Goal: Task Accomplishment & Management: Use online tool/utility

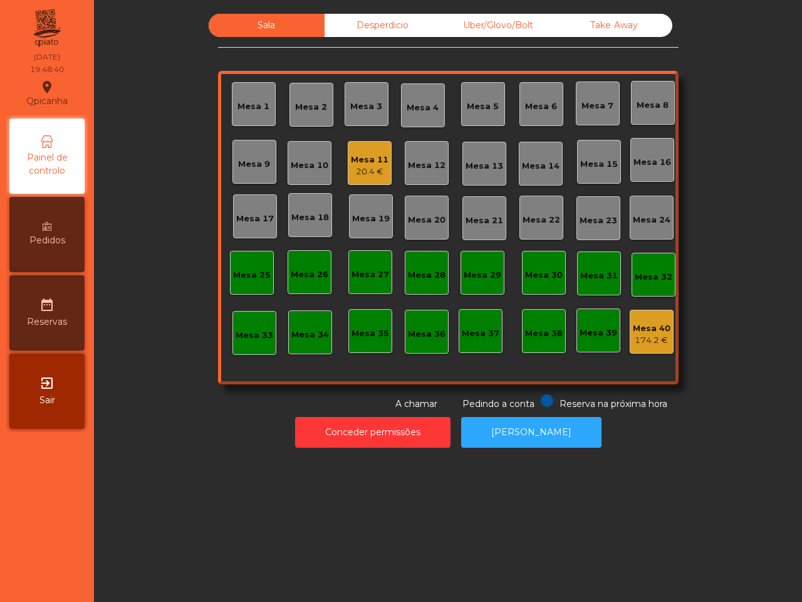
click at [173, 186] on div "Sala Desperdicio Uber/Glovo/Bolt Take Away Mesa 1 Mesa 2 [GEOGRAPHIC_DATA] 4 Me…" at bounding box center [448, 212] width 674 height 397
click at [246, 96] on div "Mesa 1" at bounding box center [253, 101] width 33 height 13
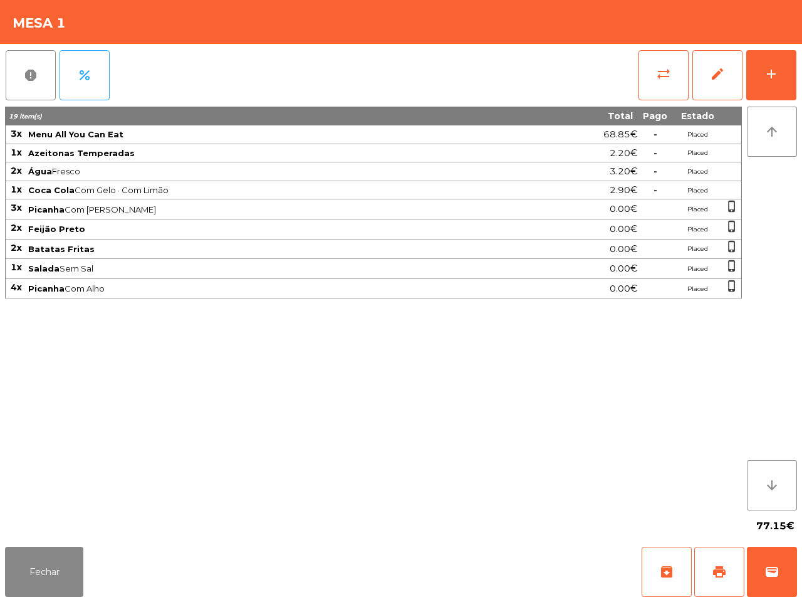
click at [226, 108] on th "19 item(s)" at bounding box center [262, 116] width 512 height 19
click at [66, 579] on button "Fechar" at bounding box center [44, 572] width 78 height 50
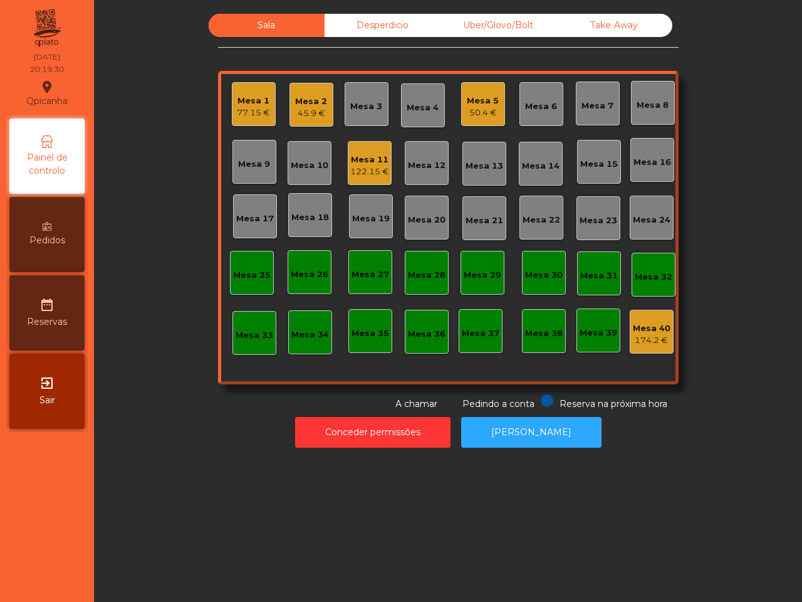
click at [309, 97] on div "Mesa 2" at bounding box center [311, 101] width 32 height 13
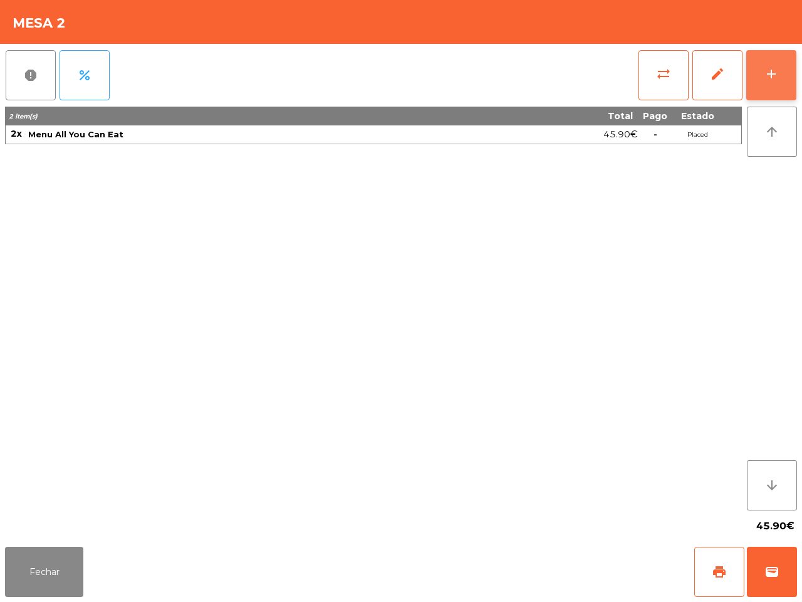
click at [763, 65] on button "add" at bounding box center [772, 75] width 50 height 50
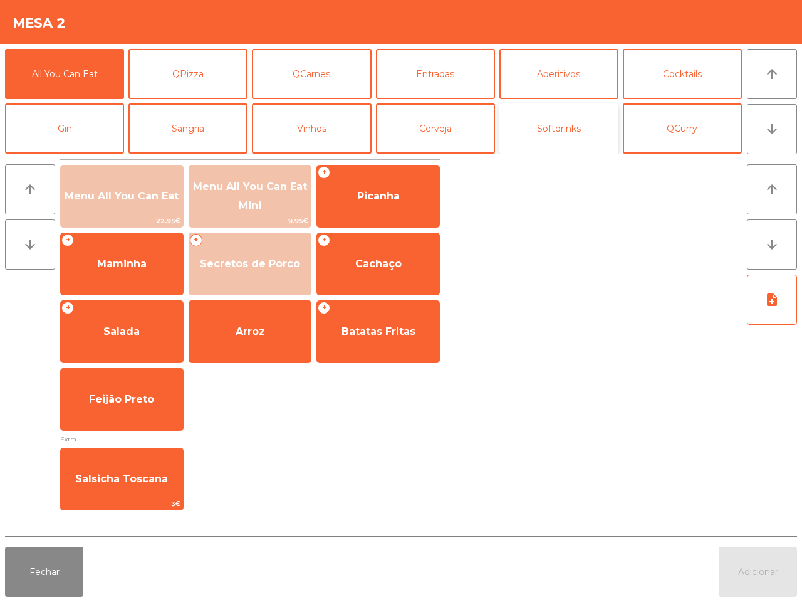
click at [556, 123] on button "Softdrinks" at bounding box center [559, 128] width 119 height 50
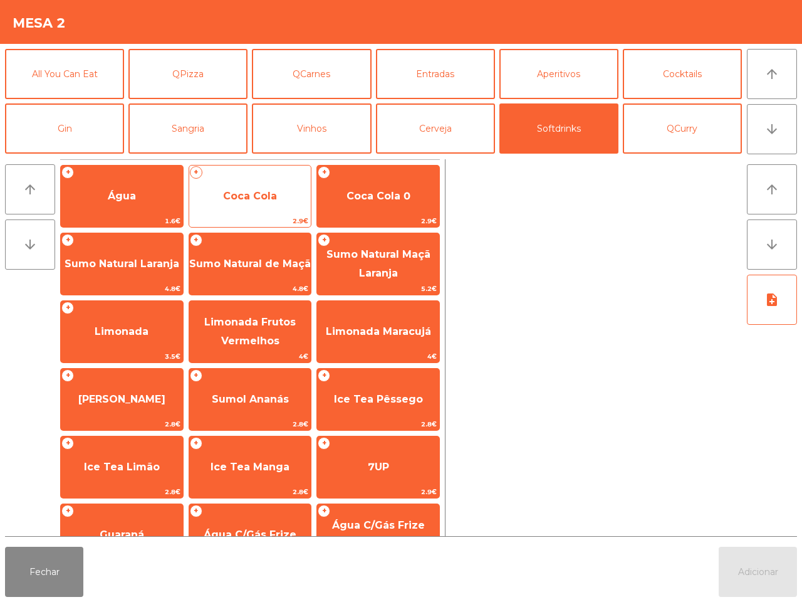
click at [241, 190] on span "Coca Cola" at bounding box center [250, 196] width 54 height 12
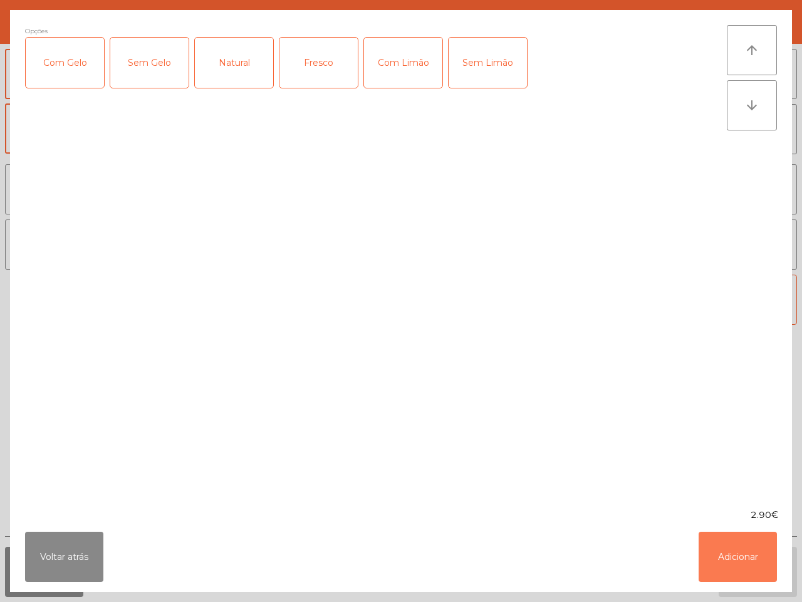
drag, startPoint x: 729, startPoint y: 552, endPoint x: 666, endPoint y: 523, distance: 68.7
click at [727, 550] on button "Adicionar" at bounding box center [738, 557] width 78 height 50
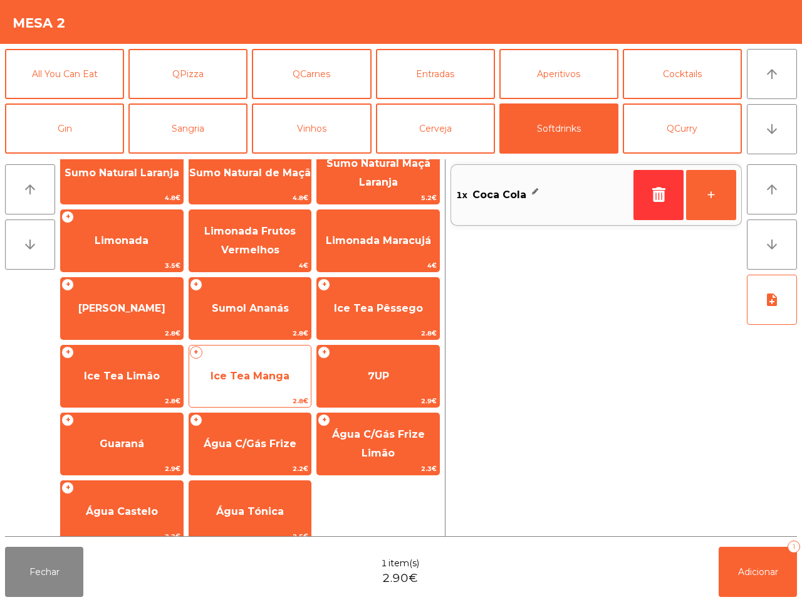
scroll to position [102, 0]
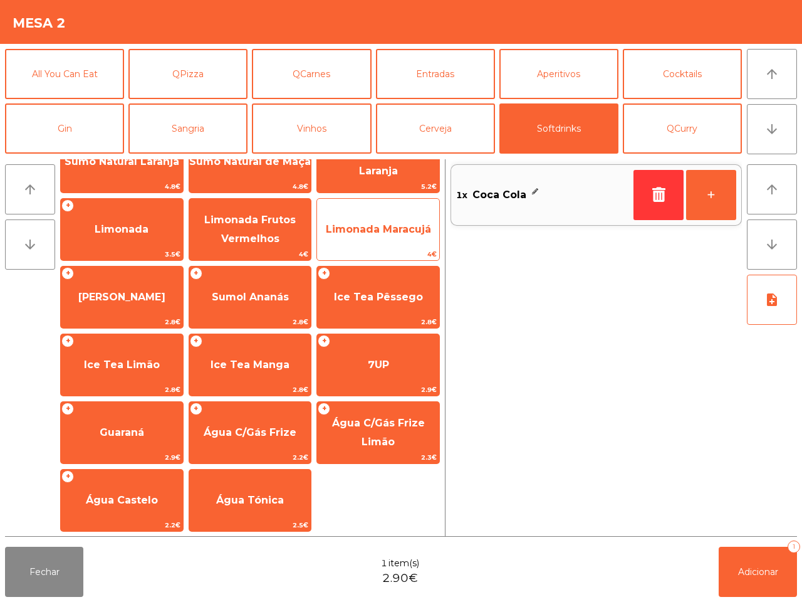
click at [359, 230] on span "Limonada Maracujá" at bounding box center [378, 229] width 105 height 12
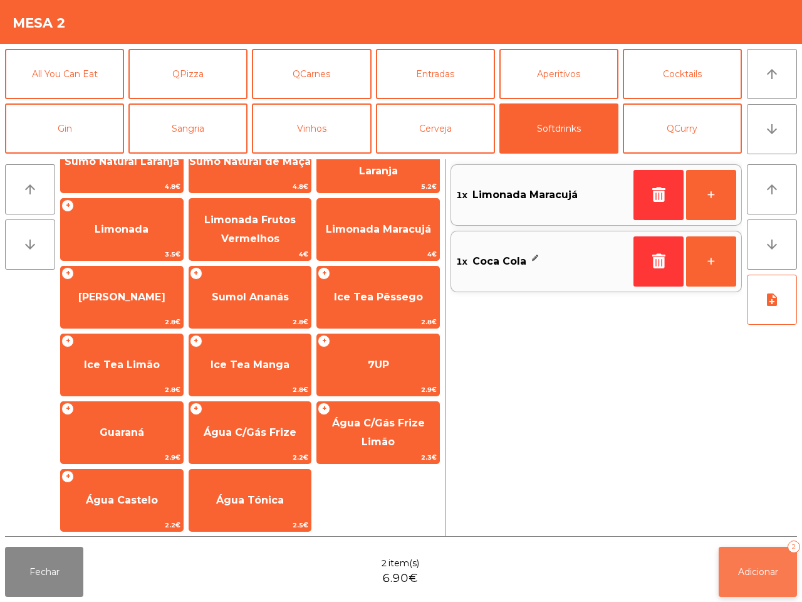
click at [760, 561] on button "Adicionar 2" at bounding box center [758, 572] width 78 height 50
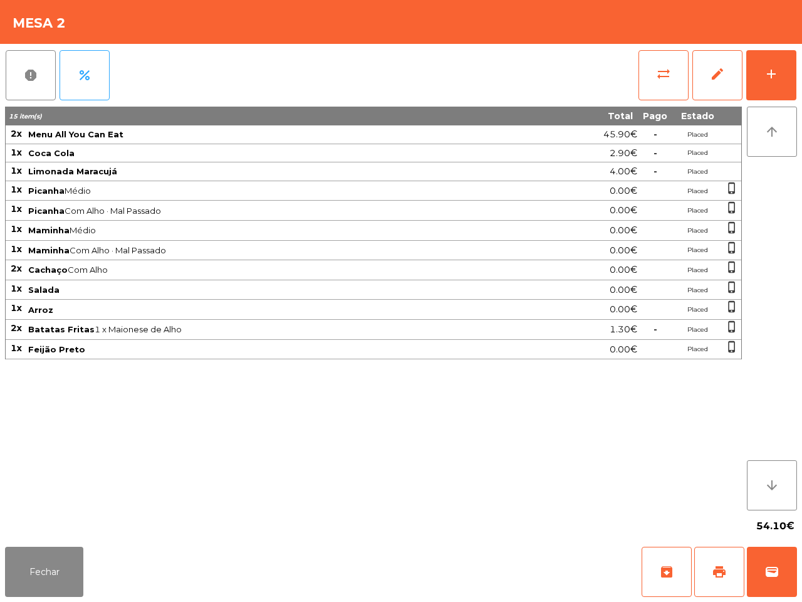
drag, startPoint x: 561, startPoint y: 494, endPoint x: 559, endPoint y: 480, distance: 14.6
click at [561, 491] on div "15 item(s) Total Pago Estado 2x Menu All You Can Eat 45.90€ - Placed 1x Coca Co…" at bounding box center [373, 309] width 737 height 404
click at [60, 562] on button "Fechar" at bounding box center [44, 572] width 78 height 50
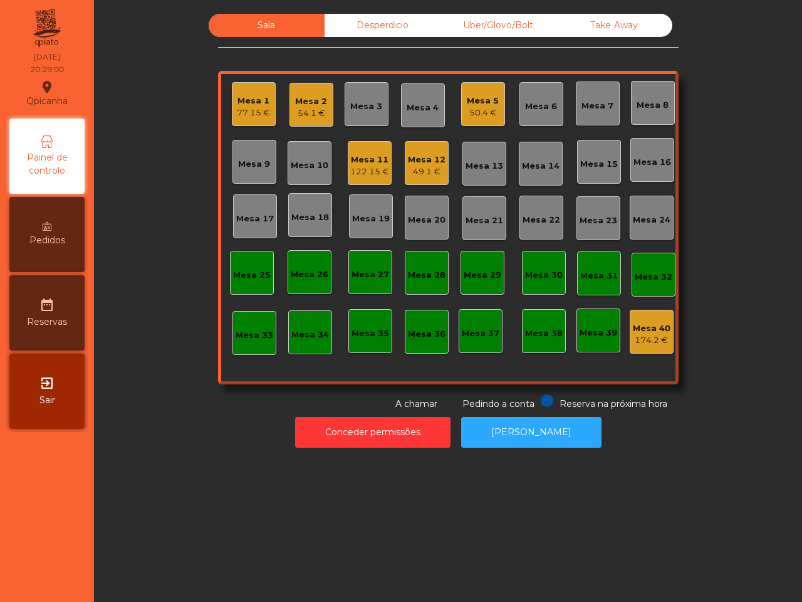
click at [261, 211] on div "Mesa 17" at bounding box center [255, 216] width 38 height 18
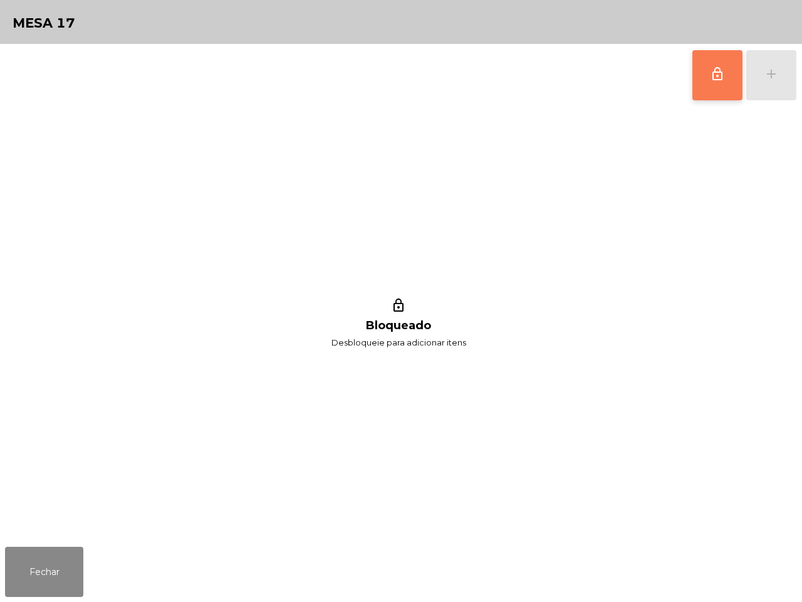
click at [718, 80] on span "lock_outline" at bounding box center [717, 73] width 15 height 15
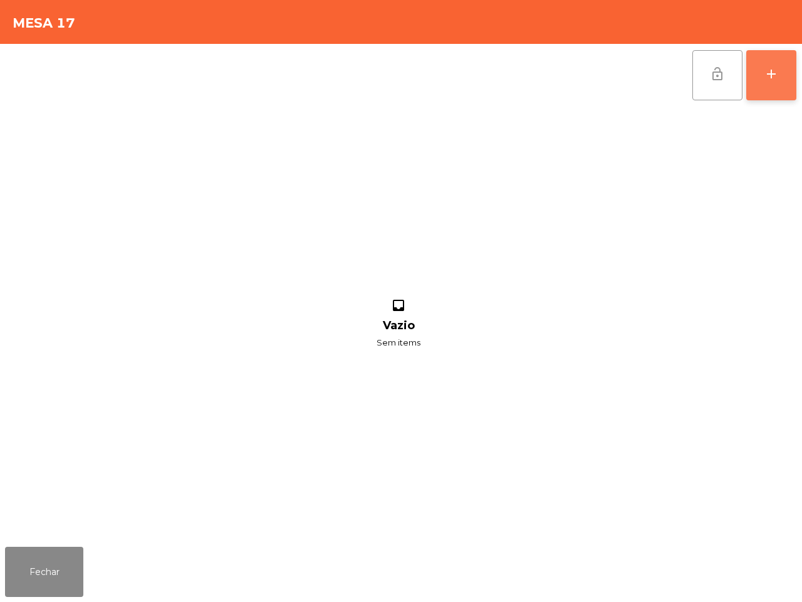
click at [759, 78] on button "add" at bounding box center [772, 75] width 50 height 50
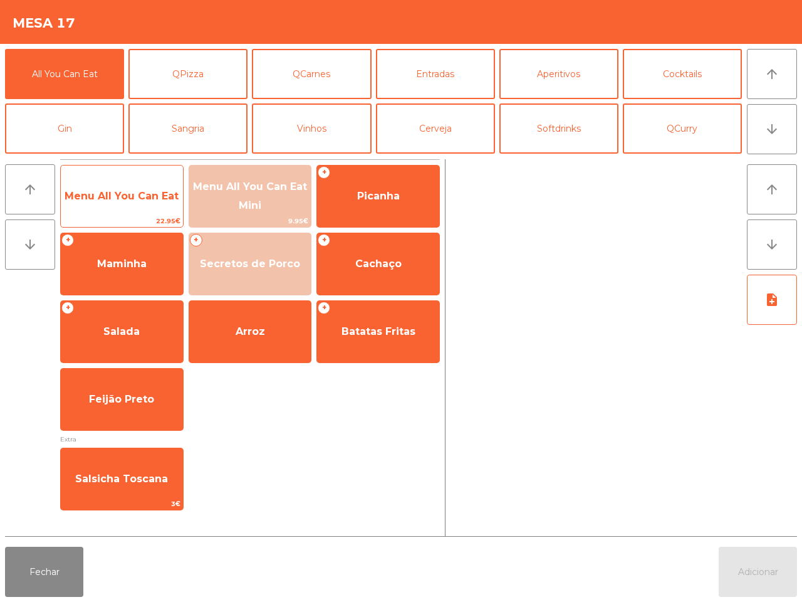
drag, startPoint x: 140, startPoint y: 204, endPoint x: 150, endPoint y: 206, distance: 10.8
click at [141, 204] on span "Menu All You Can Eat" at bounding box center [122, 196] width 122 height 34
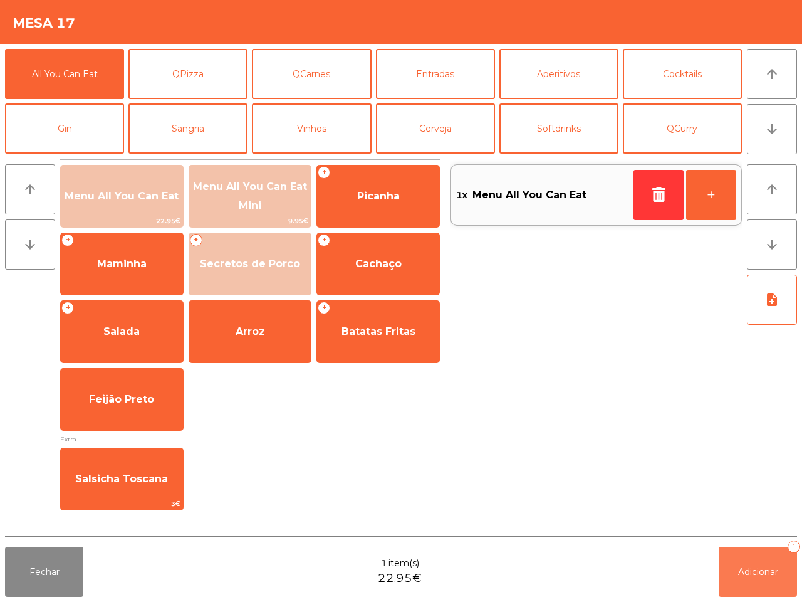
click at [753, 557] on button "Adicionar 1" at bounding box center [758, 572] width 78 height 50
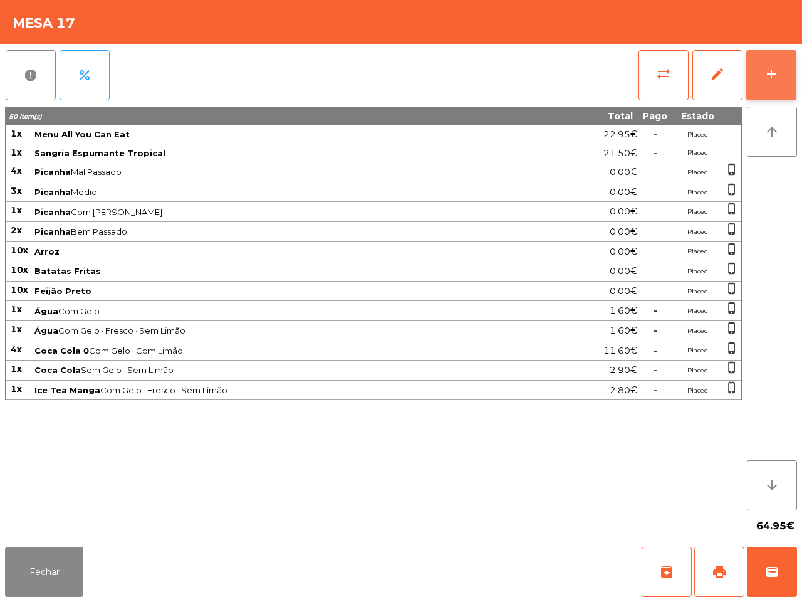
click at [777, 63] on button "add" at bounding box center [772, 75] width 50 height 50
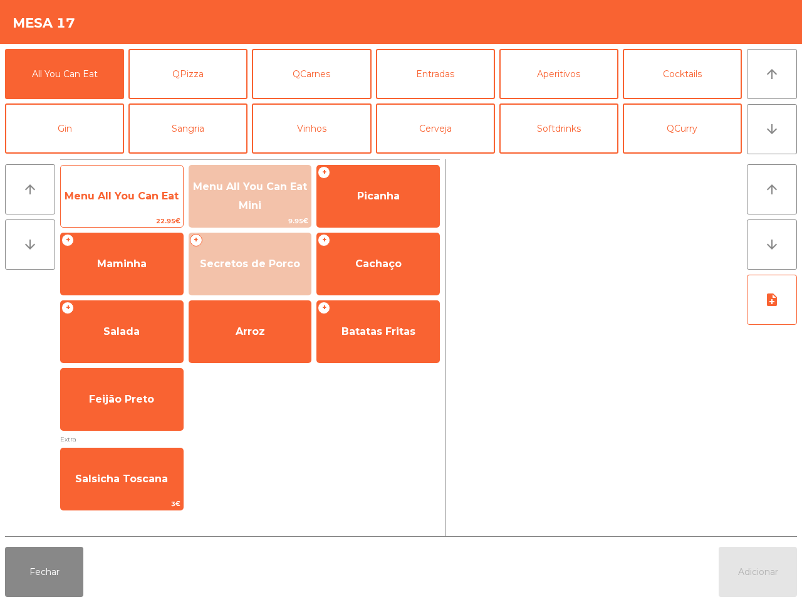
click at [88, 176] on div "Menu All You Can Eat 22.95€" at bounding box center [121, 196] width 123 height 63
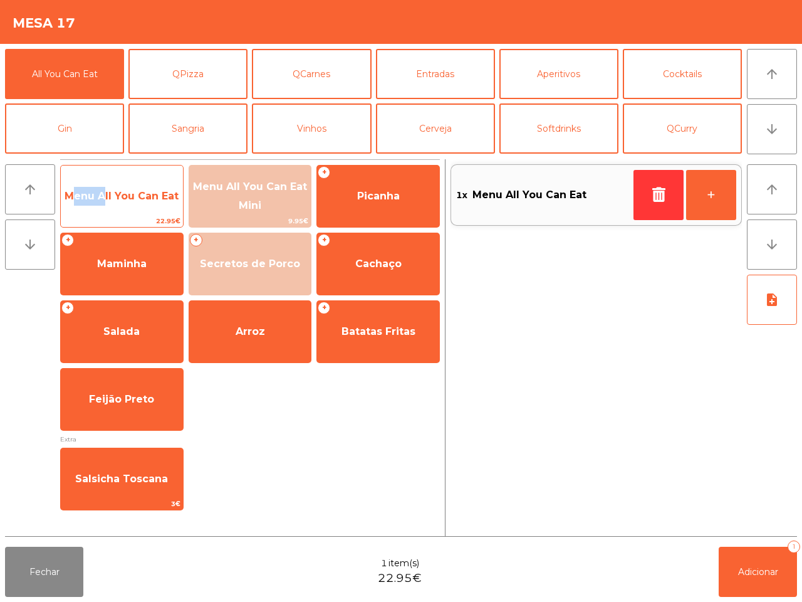
click at [88, 176] on div "Menu All You Can Eat 22.95€" at bounding box center [121, 196] width 123 height 63
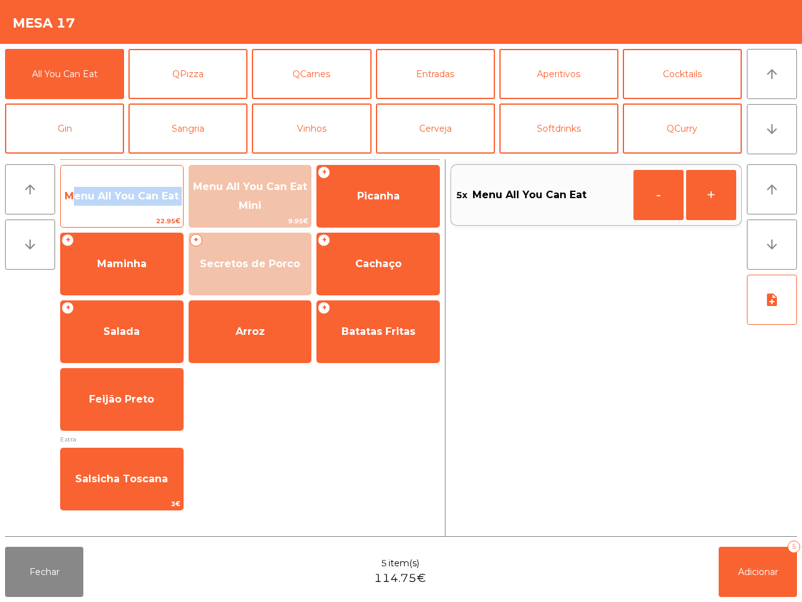
click at [88, 176] on div "Menu All You Can Eat 22.95€" at bounding box center [121, 196] width 123 height 63
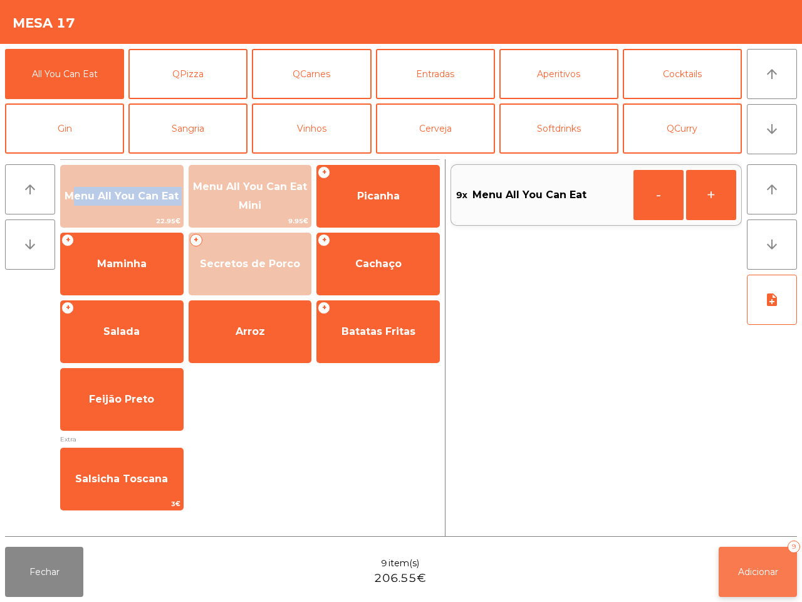
click at [751, 565] on button "Adicionar 9" at bounding box center [758, 572] width 78 height 50
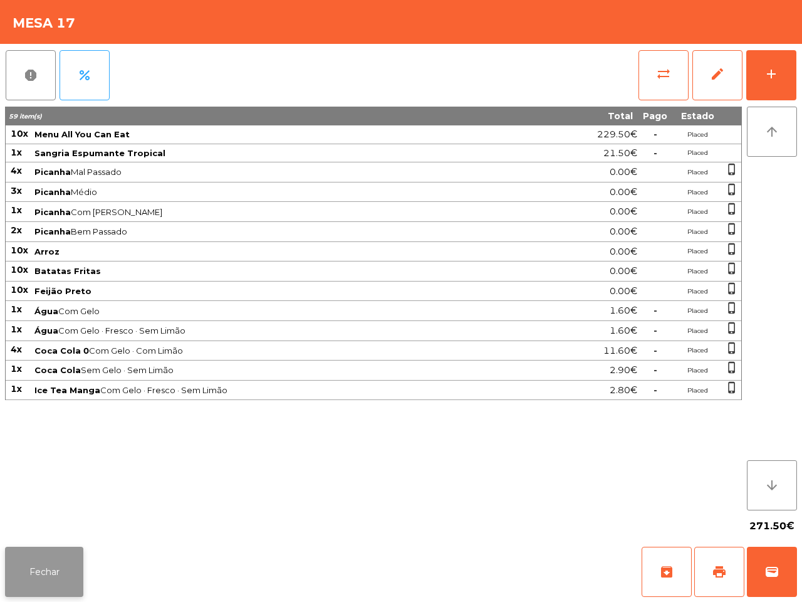
click at [80, 571] on button "Fechar" at bounding box center [44, 572] width 78 height 50
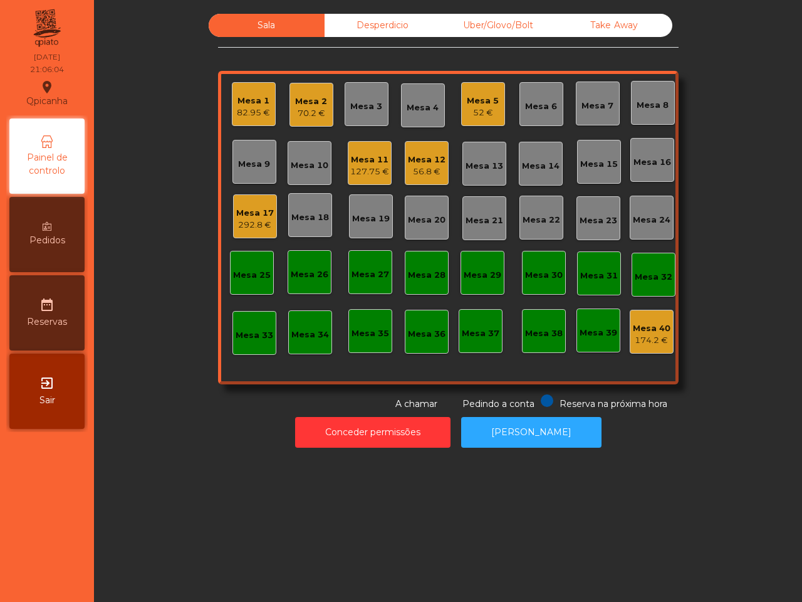
click at [480, 108] on div "52 €" at bounding box center [483, 113] width 32 height 13
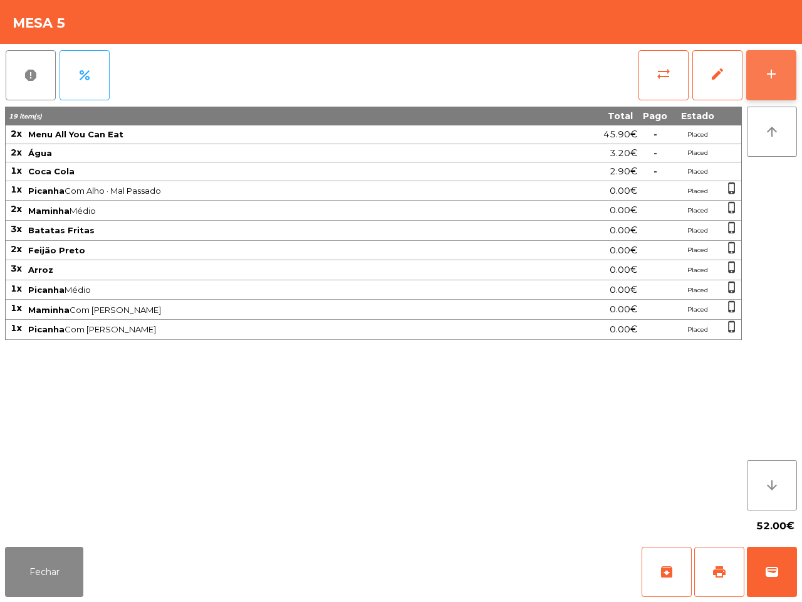
click at [782, 73] on button "add" at bounding box center [772, 75] width 50 height 50
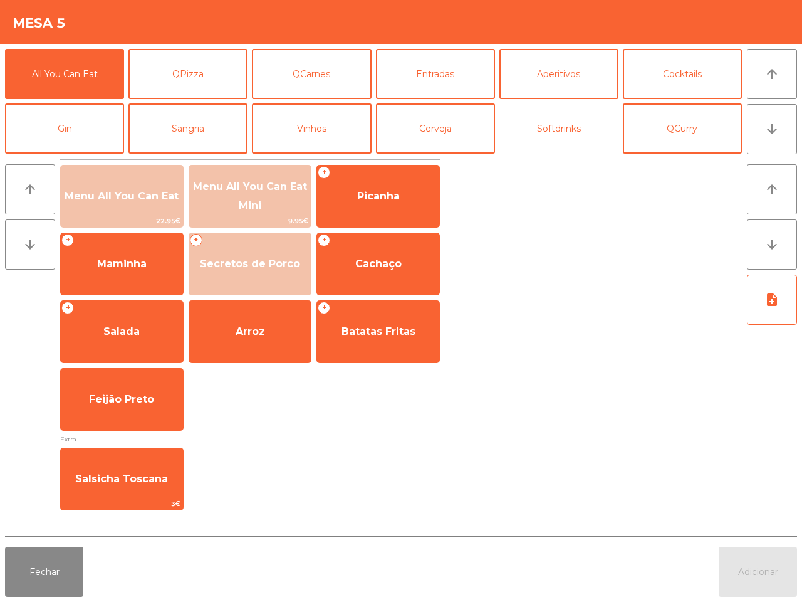
click at [557, 132] on button "Softdrinks" at bounding box center [559, 128] width 119 height 50
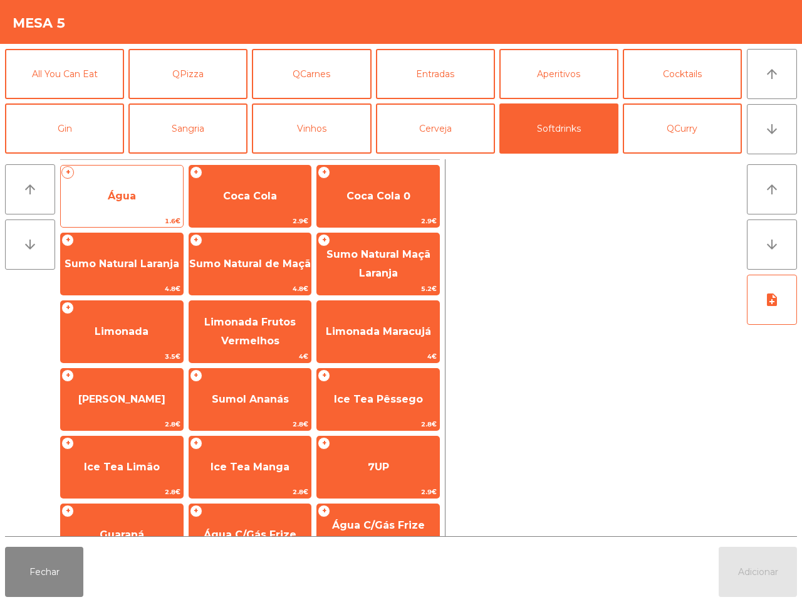
click at [162, 199] on span "Água" at bounding box center [122, 196] width 122 height 34
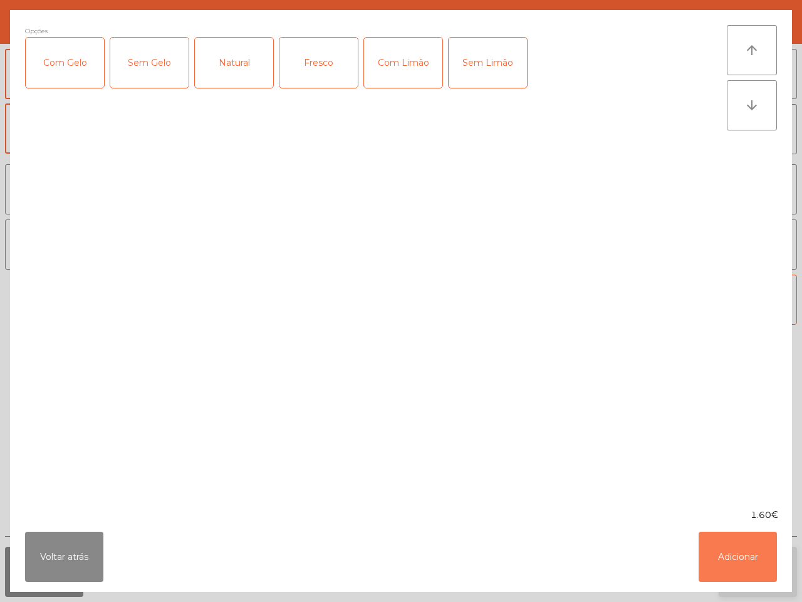
click at [734, 552] on button "Adicionar" at bounding box center [738, 557] width 78 height 50
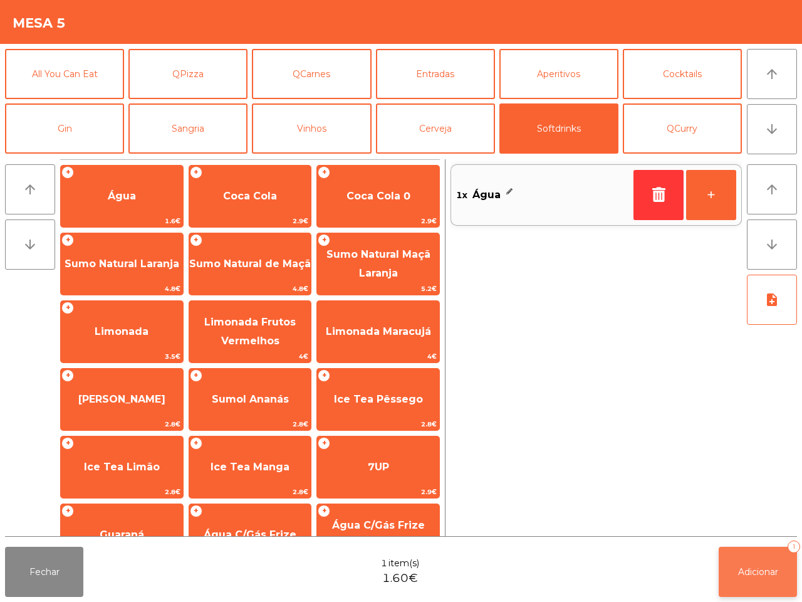
click at [744, 564] on button "Adicionar 1" at bounding box center [758, 572] width 78 height 50
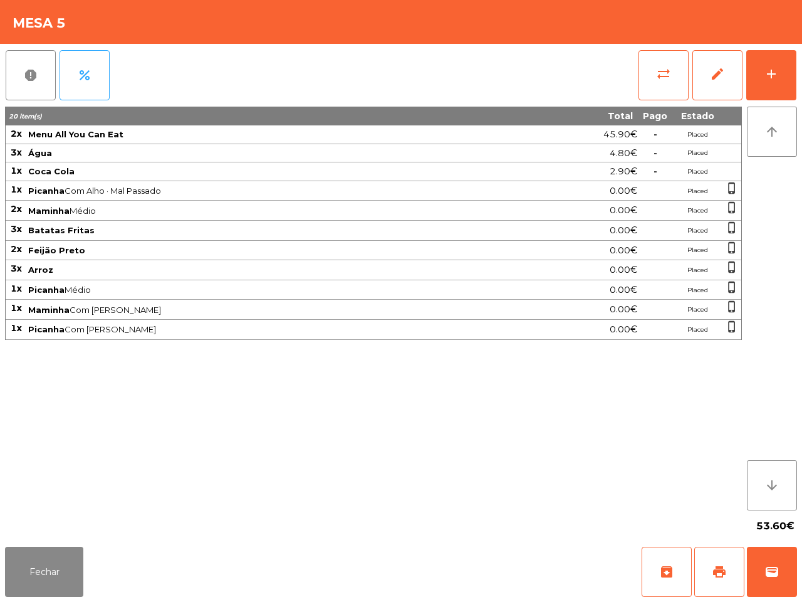
drag, startPoint x: 731, startPoint y: 543, endPoint x: 681, endPoint y: 518, distance: 55.2
click at [722, 537] on app-table-orders "Mesa 5 report percent sync_alt edit add 20 item(s) Total Pago Estado 2x Menu Al…" at bounding box center [401, 301] width 802 height 602
click at [3, 572] on div "Fechar archive print wallet" at bounding box center [401, 572] width 802 height 60
click at [36, 565] on button "Fechar" at bounding box center [44, 572] width 78 height 50
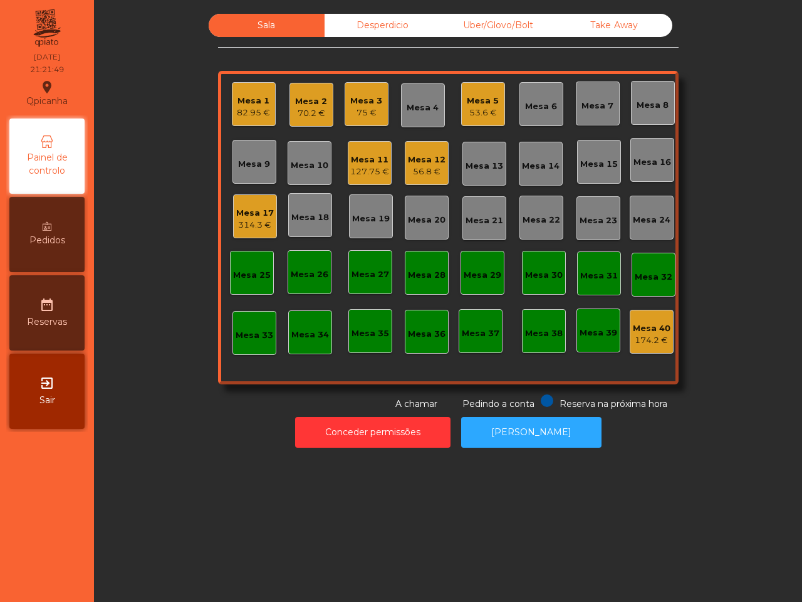
click at [364, 160] on div "Mesa 11" at bounding box center [369, 160] width 39 height 13
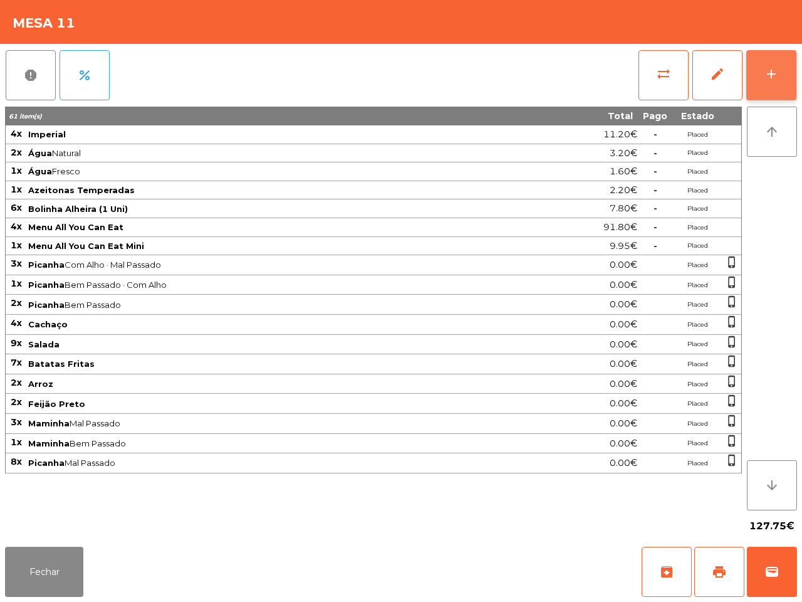
click at [772, 65] on button "add" at bounding box center [772, 75] width 50 height 50
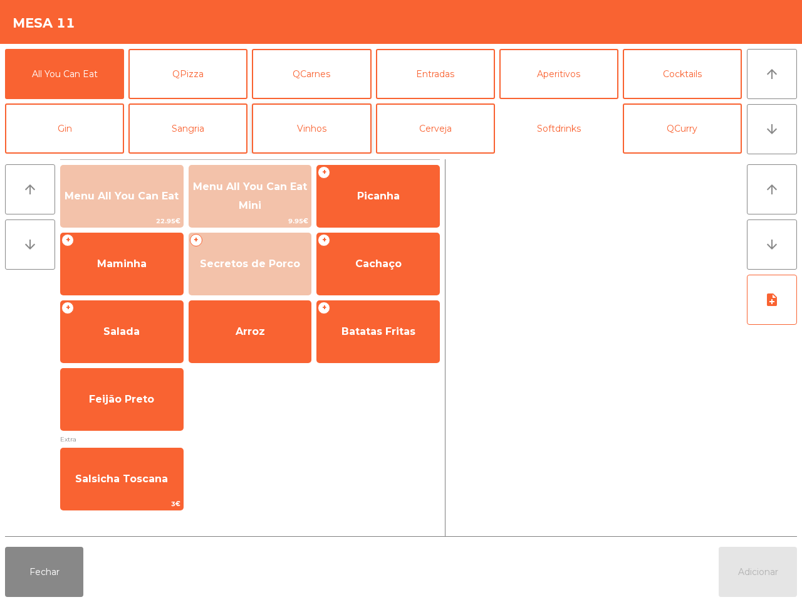
drag, startPoint x: 549, startPoint y: 127, endPoint x: 359, endPoint y: 145, distance: 190.8
click at [552, 127] on button "Softdrinks" at bounding box center [559, 128] width 119 height 50
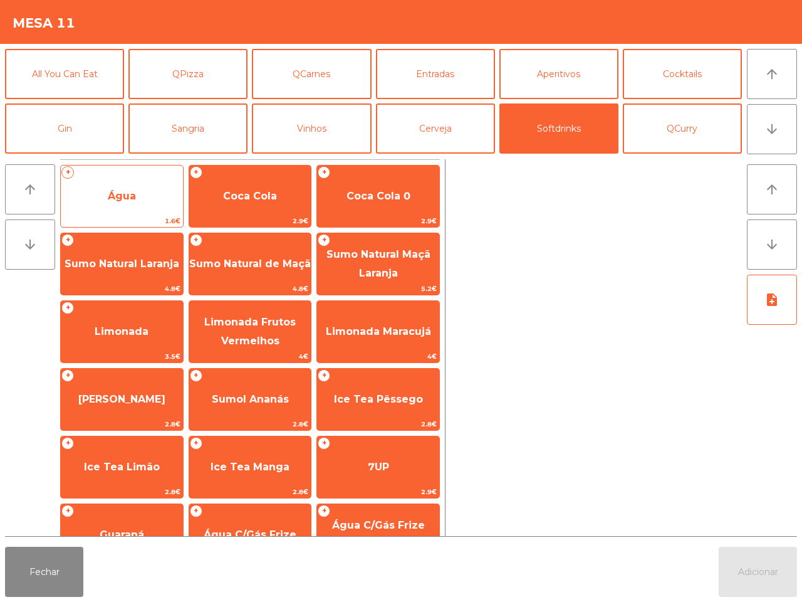
click at [141, 189] on span "Água" at bounding box center [122, 196] width 122 height 34
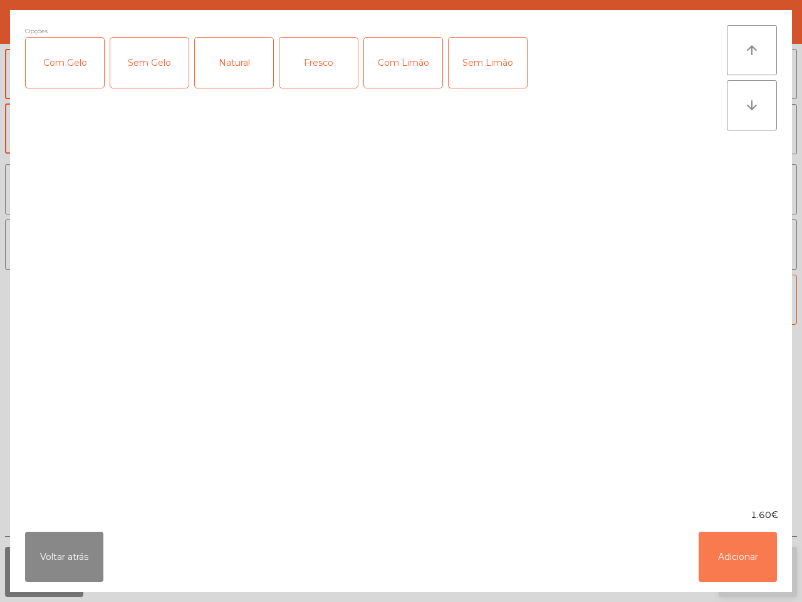
click at [725, 555] on button "Adicionar" at bounding box center [738, 557] width 78 height 50
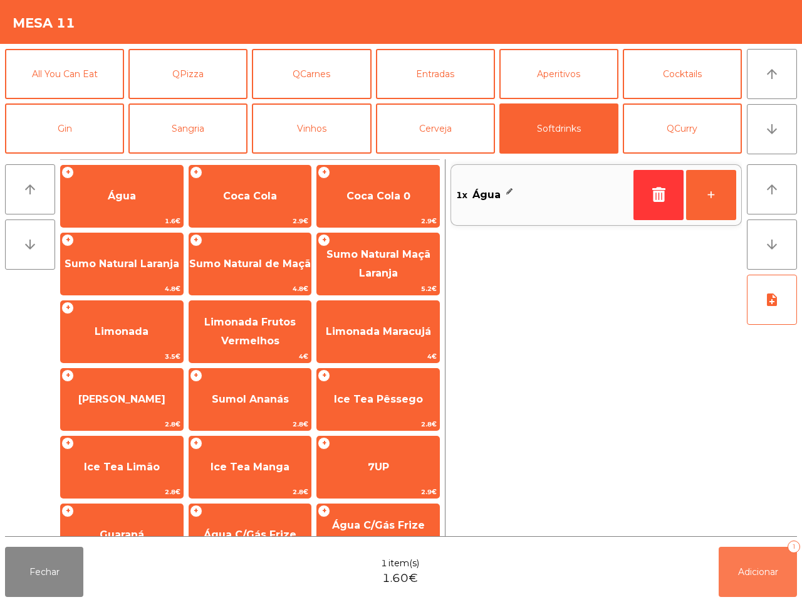
click at [752, 567] on span "Adicionar" at bounding box center [758, 571] width 40 height 11
